Goal: Browse casually

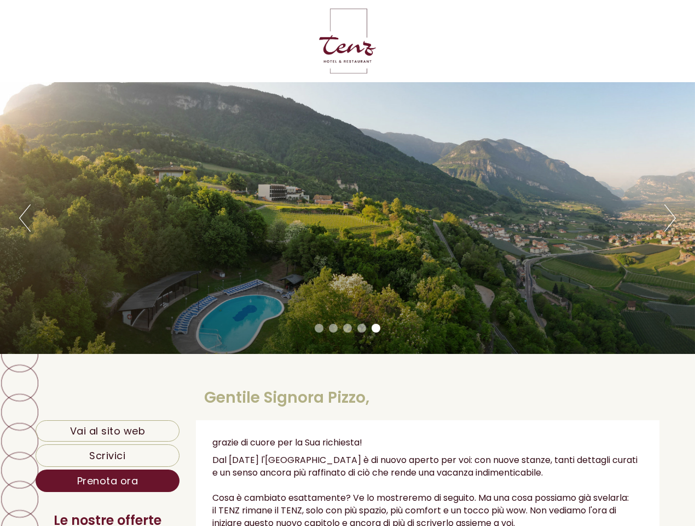
click at [348, 263] on div "Previous Next 1 2 3 4 5" at bounding box center [347, 218] width 695 height 272
click at [25, 218] on button "Previous" at bounding box center [24, 217] width 11 height 27
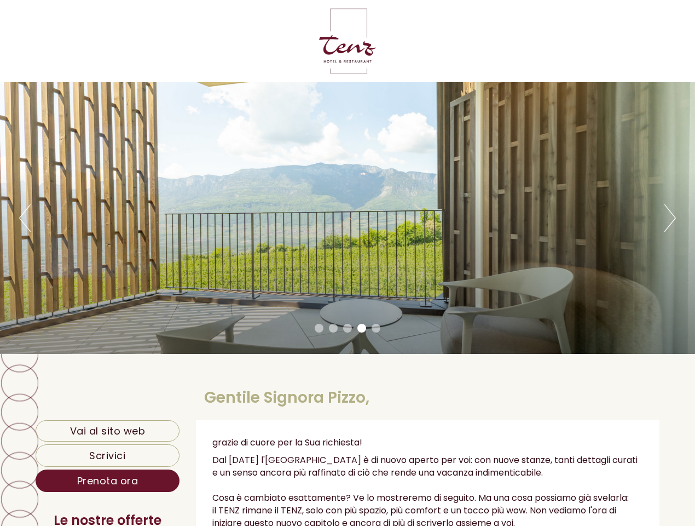
click at [348, 218] on div "Previous Next 1 2 3 4 5" at bounding box center [347, 218] width 695 height 272
click at [670, 218] on button "Next" at bounding box center [670, 217] width 11 height 27
click at [319, 328] on li "1" at bounding box center [319, 328] width 9 height 9
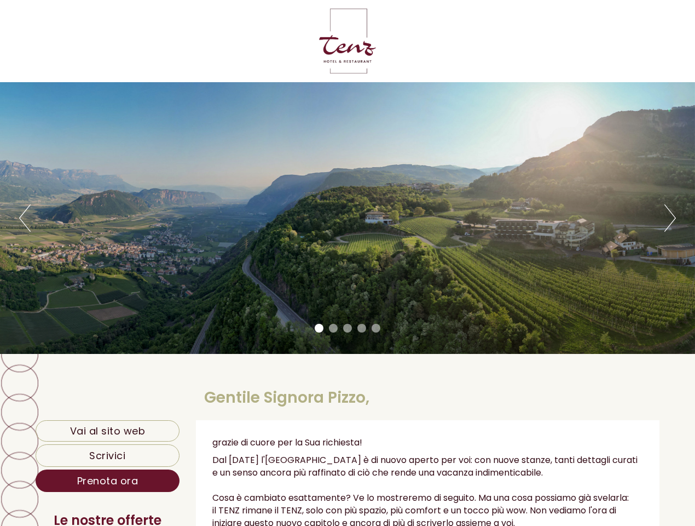
click at [333, 328] on li "2" at bounding box center [333, 328] width 9 height 9
click at [348, 328] on li "3" at bounding box center [347, 328] width 9 height 9
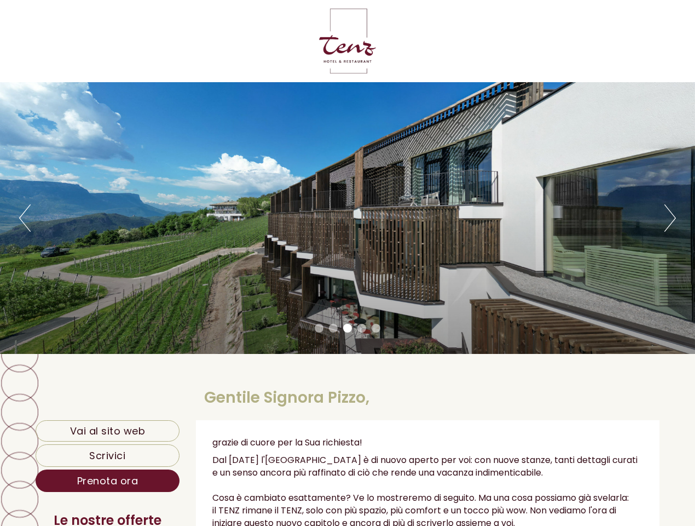
click at [362, 328] on li "4" at bounding box center [362, 328] width 9 height 9
click at [376, 328] on li "5" at bounding box center [376, 328] width 9 height 9
